Goal: Find contact information: Find contact information

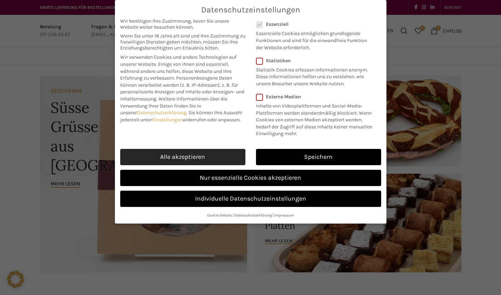
click at [208, 158] on link "Alle akzeptieren" at bounding box center [182, 157] width 125 height 16
checkbox input "true"
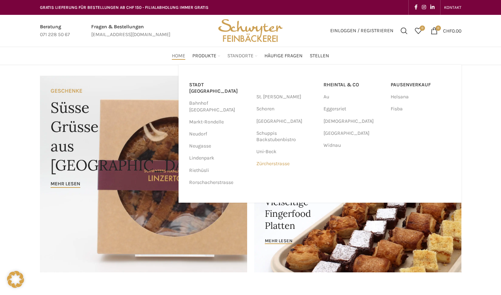
click at [273, 161] on link "Zürcherstrasse" at bounding box center [286, 164] width 60 height 12
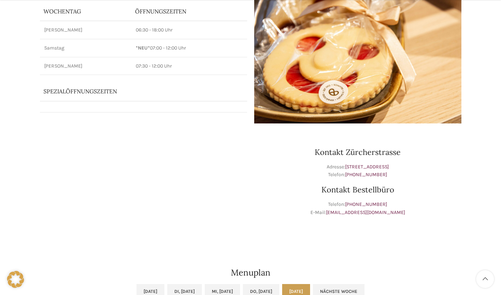
scroll to position [106, 0]
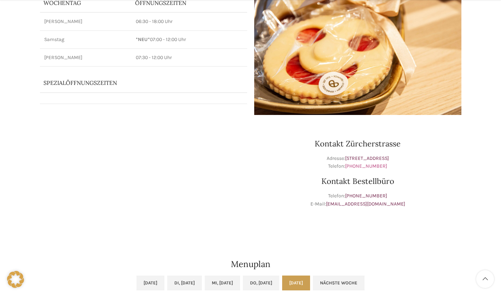
drag, startPoint x: 385, startPoint y: 167, endPoint x: 349, endPoint y: 165, distance: 36.4
click at [349, 165] on p "Adresse: [STREET_ADDRESS] Telefon: [PHONE_NUMBER]" at bounding box center [357, 162] width 207 height 16
copy link "[PHONE_NUMBER]"
